Goal: Check status: Check status

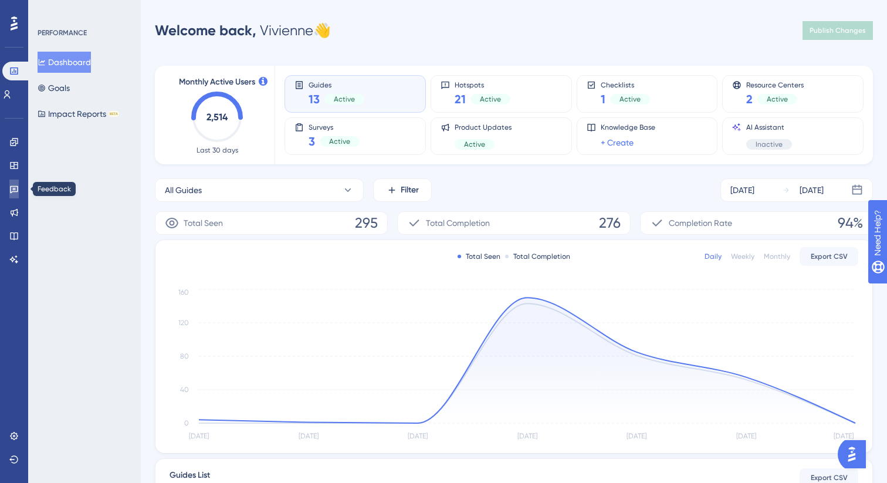
click at [16, 190] on icon at bounding box center [13, 188] width 9 height 9
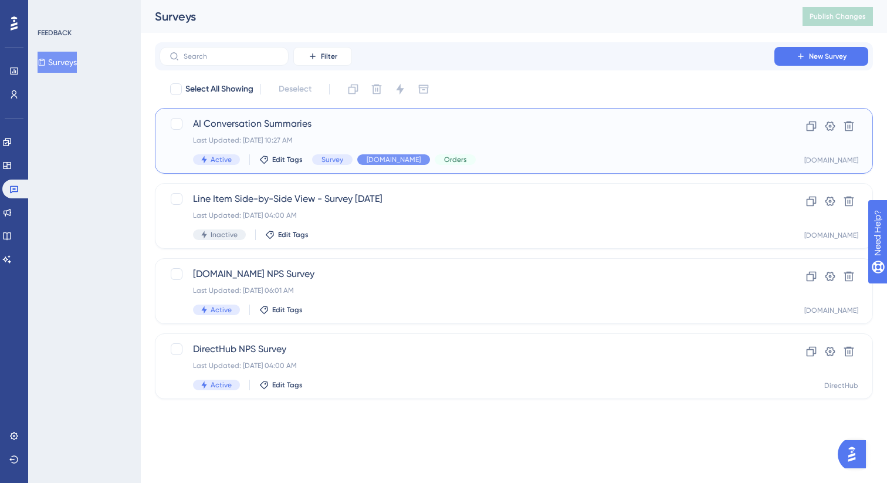
click at [343, 132] on div "AI Conversation Summaries Last Updated: [DATE] 10:27 AM Active Edit Tags Survey…" at bounding box center [467, 141] width 548 height 48
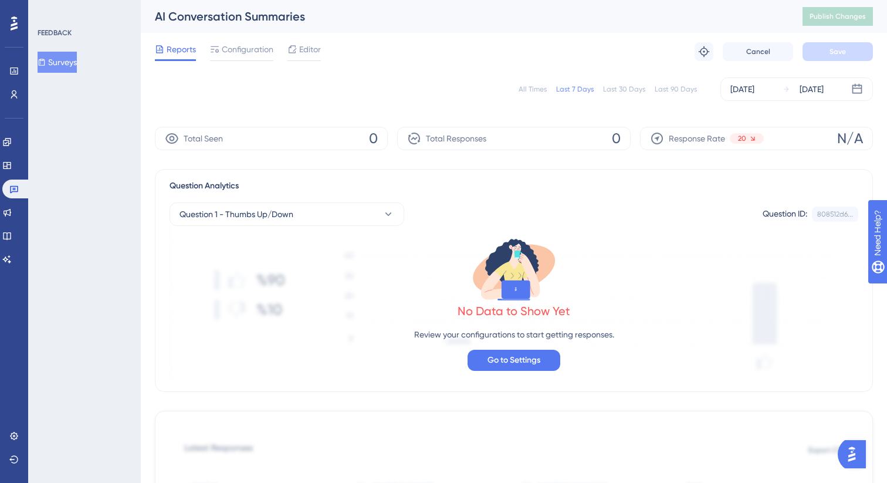
click at [683, 93] on div "Last 90 Days" at bounding box center [676, 88] width 42 height 9
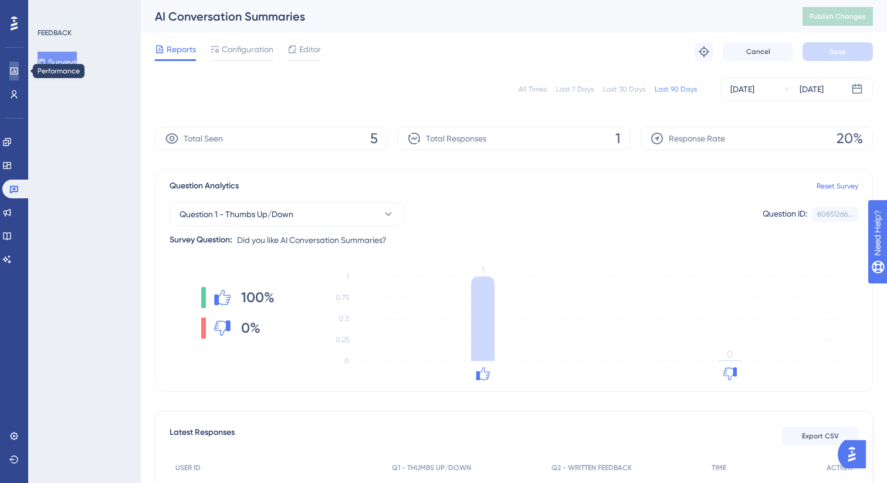
click at [0, 0] on icon at bounding box center [0, 0] width 0 height 0
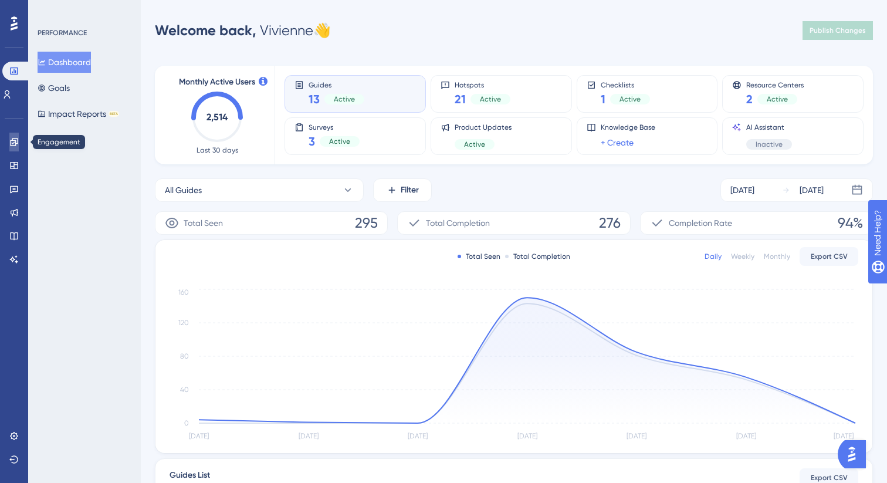
click at [0, 0] on link at bounding box center [0, 0] width 0 height 0
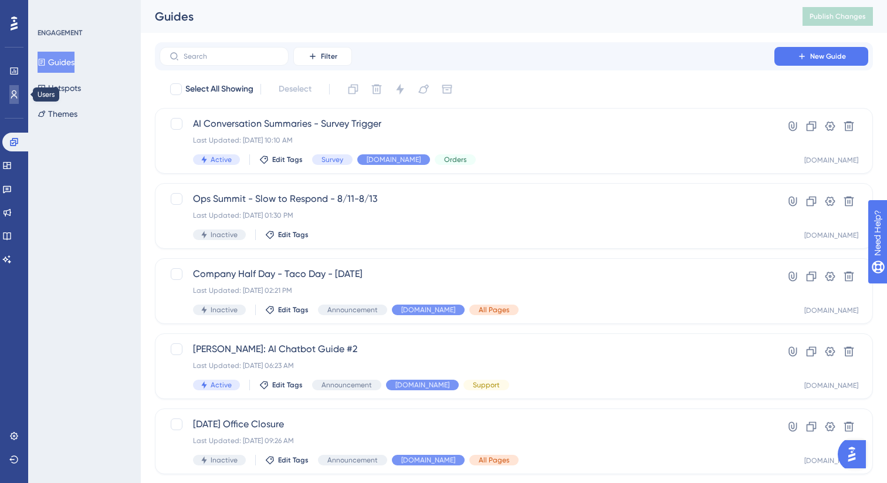
click at [13, 100] on link at bounding box center [13, 94] width 9 height 19
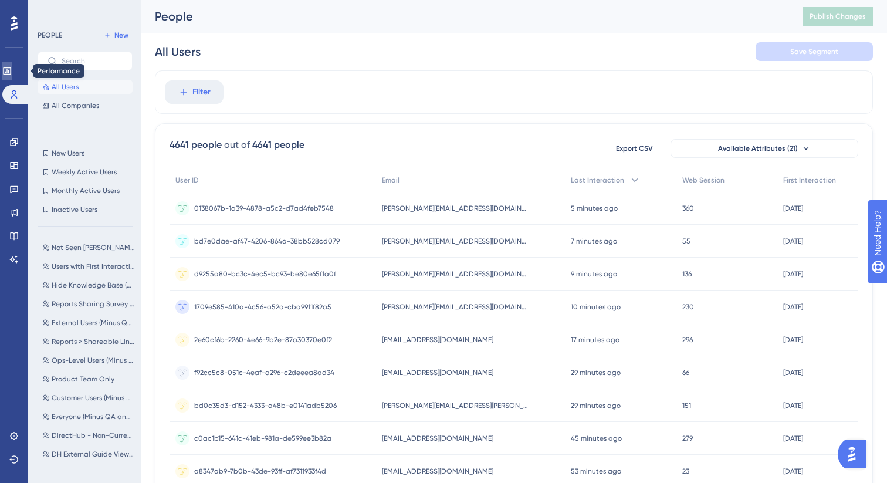
click at [0, 0] on icon at bounding box center [0, 0] width 0 height 0
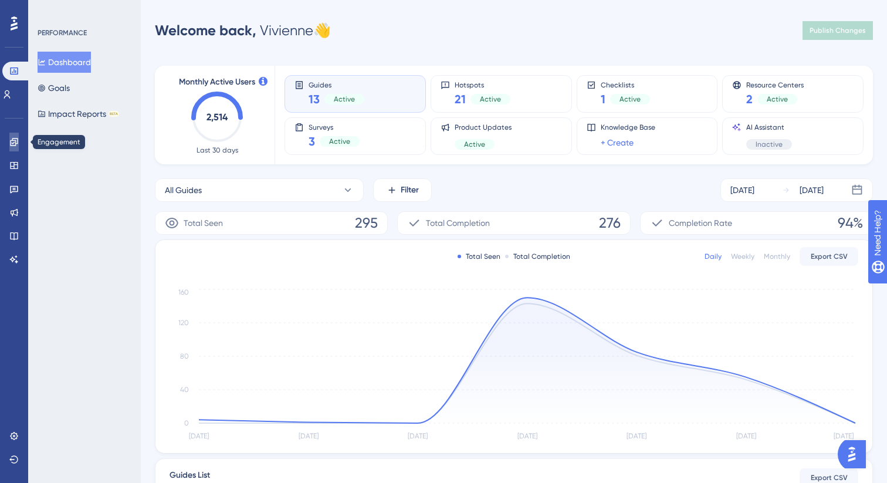
click at [0, 0] on icon at bounding box center [0, 0] width 0 height 0
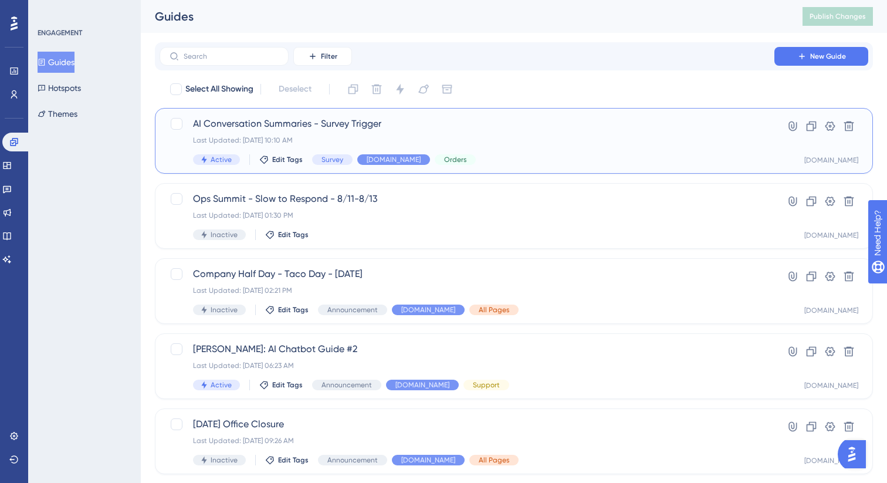
click at [552, 162] on div "Active Edit Tags Survey [DOMAIN_NAME] Orders" at bounding box center [467, 159] width 548 height 11
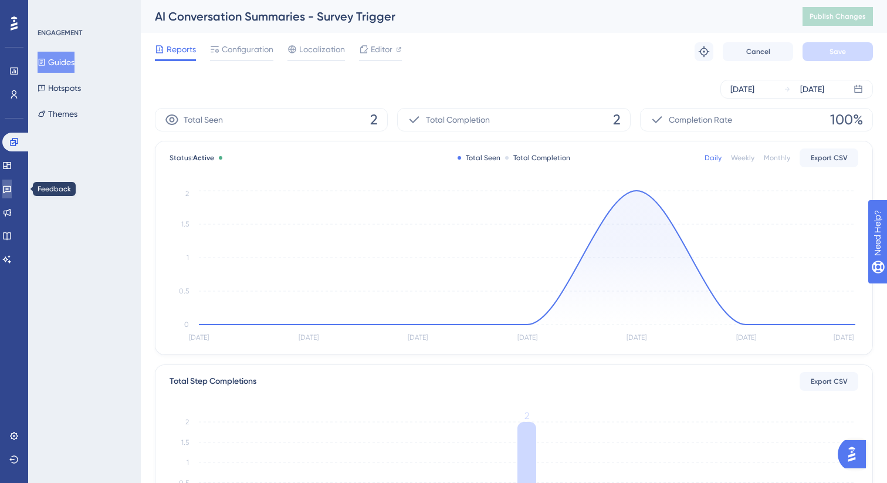
click at [11, 189] on icon at bounding box center [7, 190] width 8 height 8
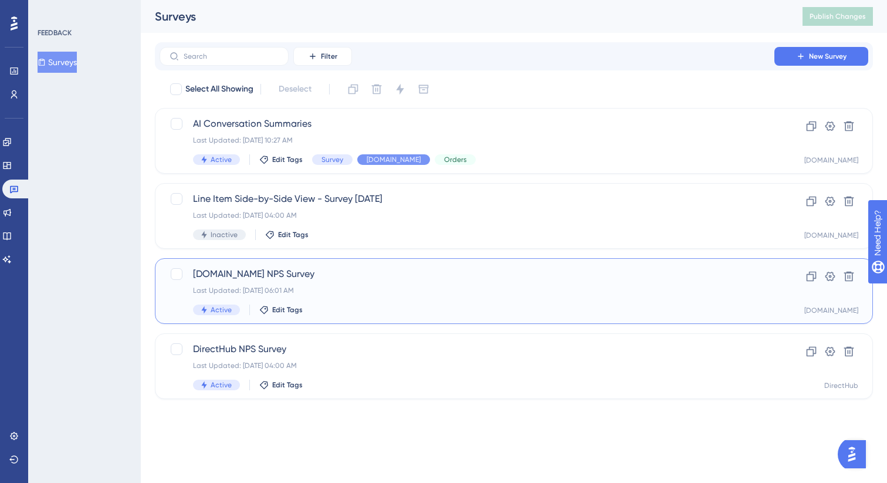
click at [391, 307] on div "Active Edit Tags" at bounding box center [467, 309] width 548 height 11
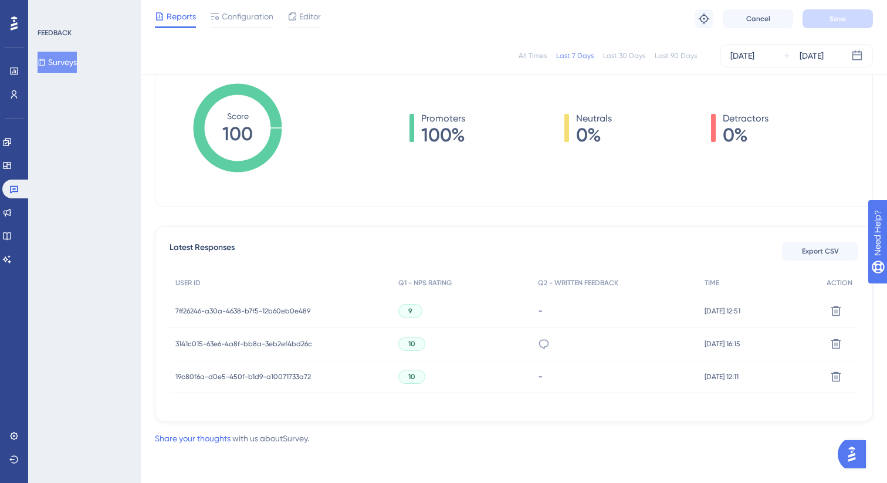
scroll to position [178, 0]
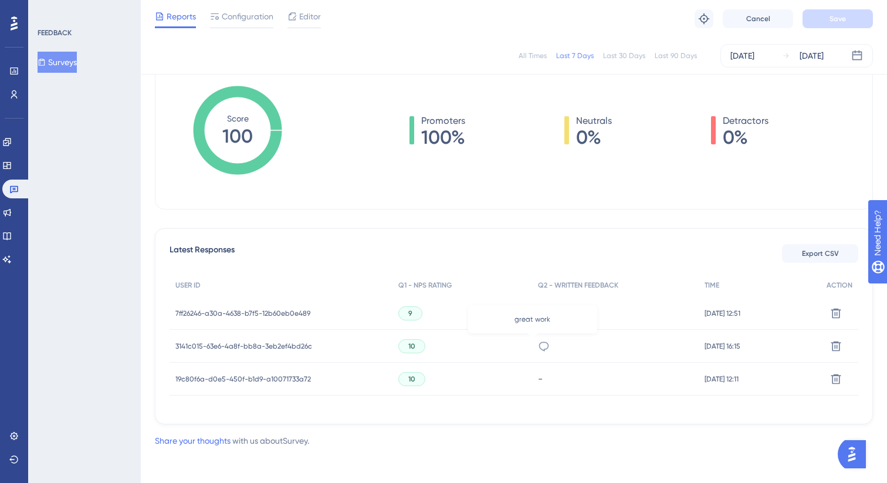
click at [538, 351] on icon at bounding box center [544, 346] width 12 height 12
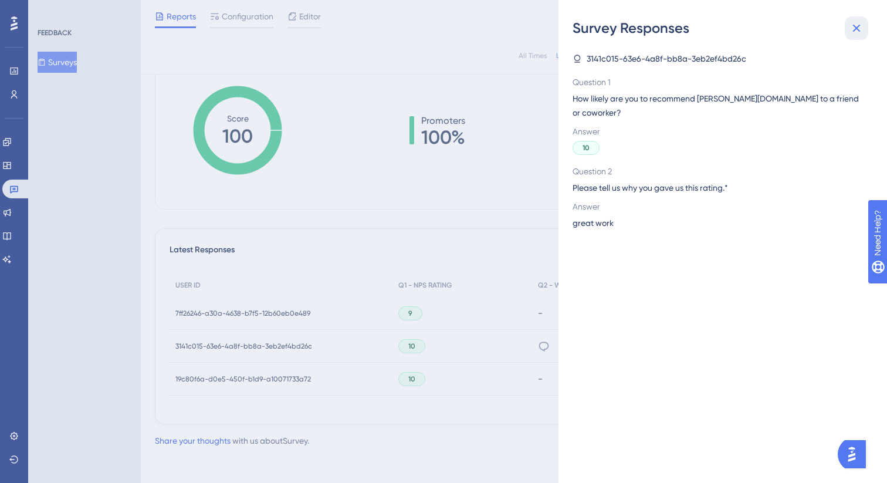
click at [855, 32] on icon at bounding box center [856, 28] width 14 height 14
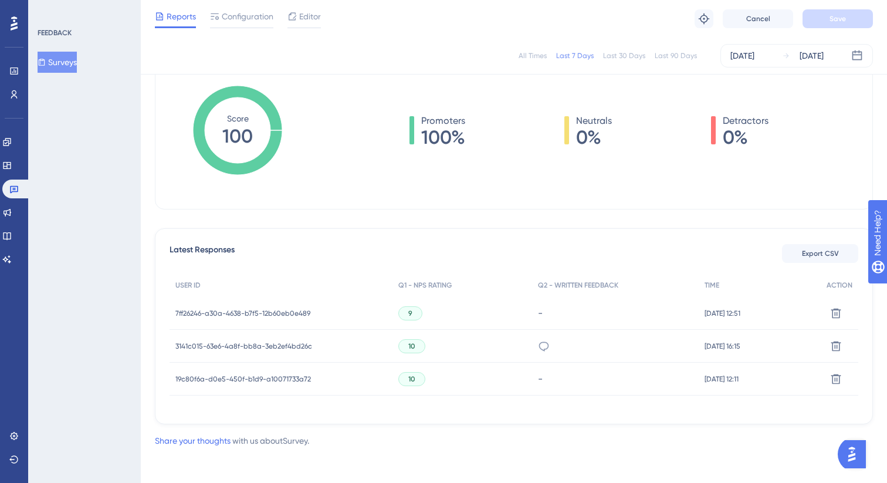
click at [257, 351] on div "3141c015-63e6-4a8f-bb8a-3eb2ef4bd26c 3141c015-63e6-4a8f-bb8a-3eb2ef4bd26c" at bounding box center [243, 346] width 137 height 33
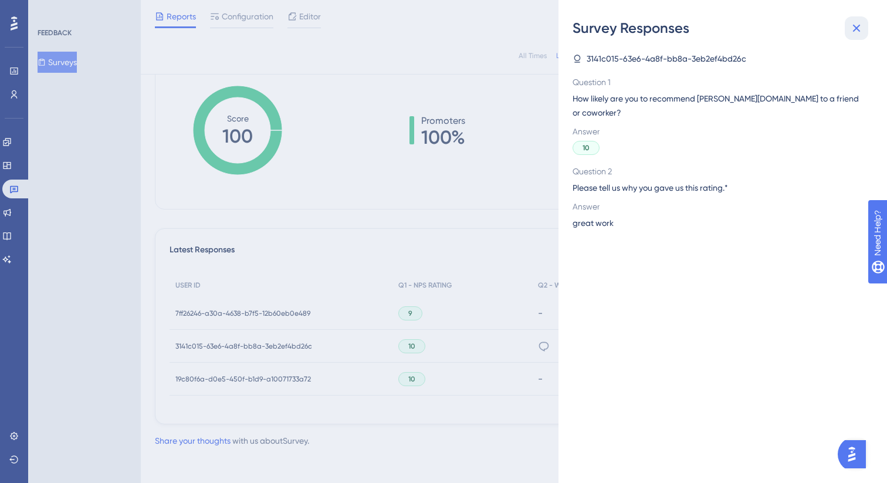
click at [859, 22] on icon at bounding box center [856, 28] width 14 height 14
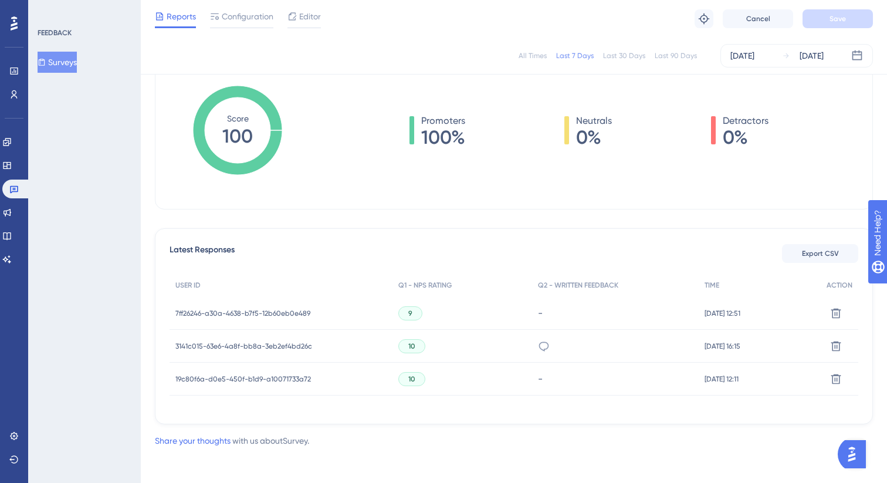
click at [183, 309] on span "7ff26246-a30a-4638-b7f5-12b60eb0e489" at bounding box center [242, 313] width 135 height 9
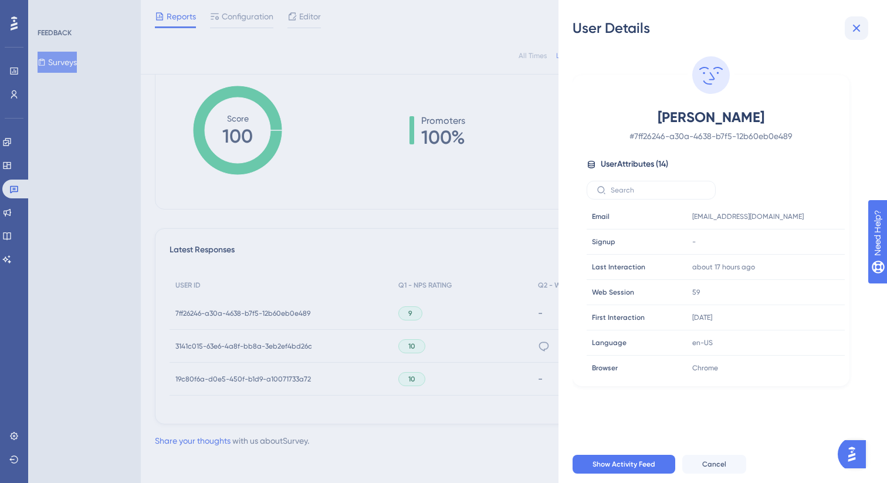
click at [855, 28] on icon at bounding box center [856, 28] width 14 height 14
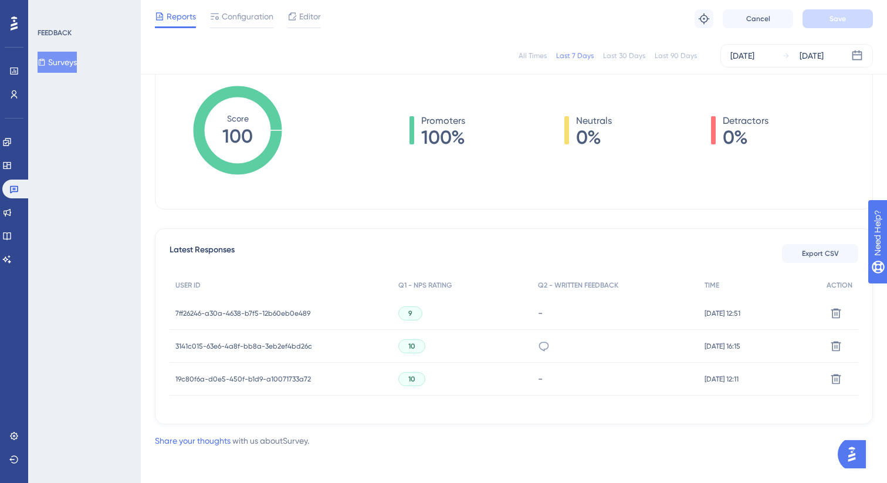
scroll to position [0, 0]
